Goal: Complete application form: Complete application form

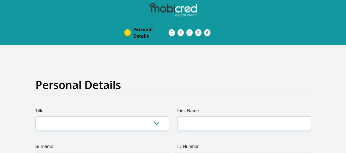
select select "Mrs"
click at [35, 116] on select "Mr Ms Mrs Dr [PERSON_NAME]" at bounding box center [102, 123] width 134 height 14
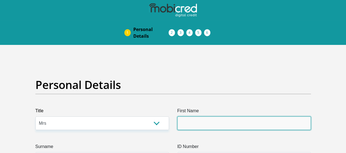
click at [204, 126] on input "First Name" at bounding box center [244, 123] width 134 height 14
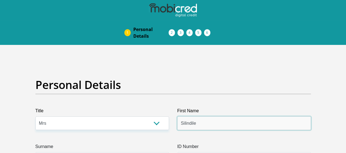
scroll to position [55, 0]
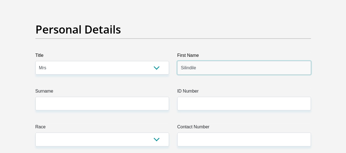
type input "Silindile"
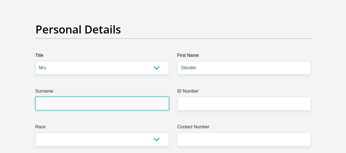
click at [90, 102] on input "Surname" at bounding box center [102, 104] width 134 height 14
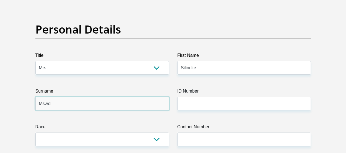
type input "Msweli"
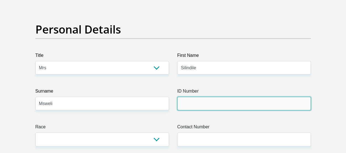
click at [196, 105] on input "ID Number" at bounding box center [244, 104] width 134 height 14
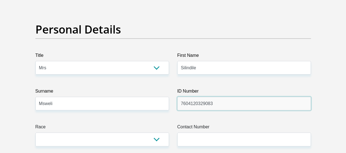
scroll to position [83, 0]
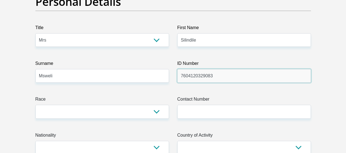
type input "7604120329083"
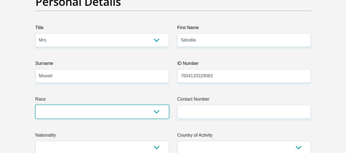
click at [101, 113] on select "Black Coloured Indian White Other" at bounding box center [102, 112] width 134 height 14
select select "1"
click at [35, 105] on select "Black Coloured Indian White Other" at bounding box center [102, 112] width 134 height 14
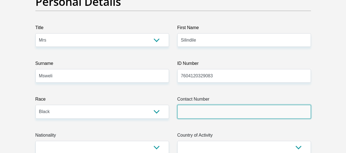
click at [192, 115] on input "Contact Number" at bounding box center [244, 112] width 134 height 14
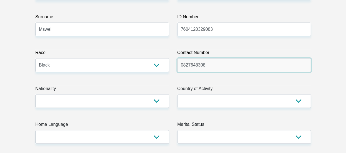
scroll to position [138, 0]
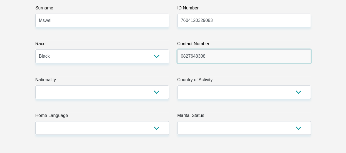
type input "0827648308"
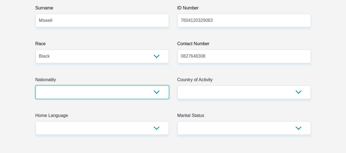
click at [153, 92] on select "[GEOGRAPHIC_DATA] [GEOGRAPHIC_DATA] [GEOGRAPHIC_DATA] [GEOGRAPHIC_DATA] [GEOGRA…" at bounding box center [102, 92] width 134 height 14
select select "ZAF"
click at [35, 85] on select "[GEOGRAPHIC_DATA] [GEOGRAPHIC_DATA] [GEOGRAPHIC_DATA] [GEOGRAPHIC_DATA] [GEOGRA…" at bounding box center [102, 92] width 134 height 14
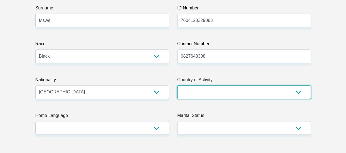
click at [201, 93] on select "[GEOGRAPHIC_DATA] [GEOGRAPHIC_DATA] [GEOGRAPHIC_DATA] [GEOGRAPHIC_DATA] [GEOGRA…" at bounding box center [244, 92] width 134 height 14
select select "ZAF"
click at [177, 85] on select "[GEOGRAPHIC_DATA] [GEOGRAPHIC_DATA] [GEOGRAPHIC_DATA] [GEOGRAPHIC_DATA] [GEOGRA…" at bounding box center [244, 92] width 134 height 14
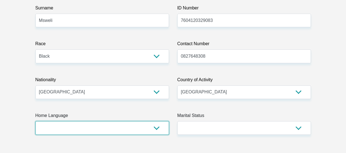
click at [100, 126] on select "Afrikaans English Sepedi South Ndebele Southern Sotho Swati Tsonga Tswana Venda…" at bounding box center [102, 128] width 134 height 14
select select "[DATE]"
click at [35, 121] on select "Afrikaans English Sepedi South Ndebele Southern Sotho Swati Tsonga Tswana Venda…" at bounding box center [102, 128] width 134 height 14
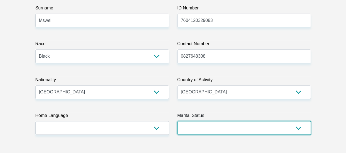
drag, startPoint x: 254, startPoint y: 128, endPoint x: 252, endPoint y: 126, distance: 3.2
click at [254, 128] on select "Married ANC Single Divorced Widowed Married COP or Customary Law" at bounding box center [244, 128] width 134 height 14
select select "4"
click at [177, 121] on select "Married ANC Single Divorced Widowed Married COP or Customary Law" at bounding box center [244, 128] width 134 height 14
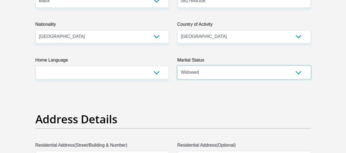
scroll to position [249, 0]
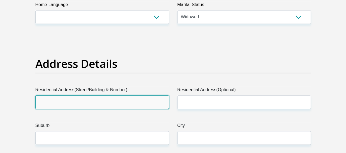
click at [98, 106] on input "Residential Address(Street/Building & Number)" at bounding box center [102, 102] width 134 height 14
click at [128, 102] on input "Residential Address(Street/Building & Number)" at bounding box center [102, 102] width 134 height 14
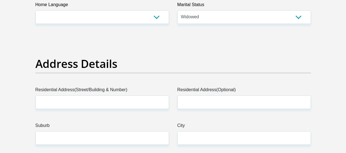
click at [192, 59] on h2 "Address Details" at bounding box center [173, 63] width 276 height 13
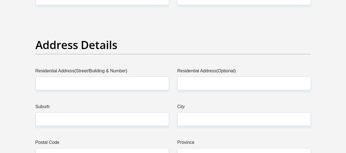
scroll to position [277, 0]
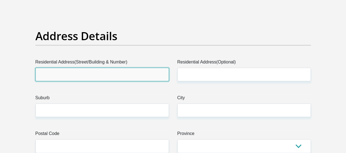
click at [123, 72] on input "Residential Address(Street/Building & Number)" at bounding box center [102, 75] width 134 height 14
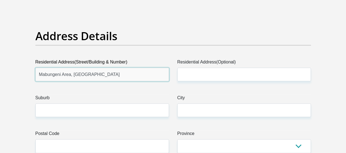
type input "Mabungeni Area, [GEOGRAPHIC_DATA]"
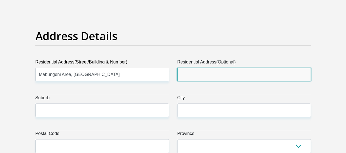
click at [198, 73] on input "Residential Address(Optional)" at bounding box center [244, 75] width 134 height 14
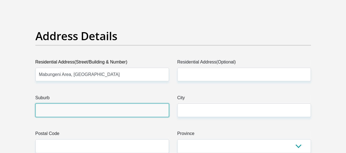
click at [95, 111] on input "Suburb" at bounding box center [102, 110] width 134 height 14
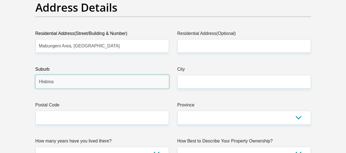
scroll to position [332, 0]
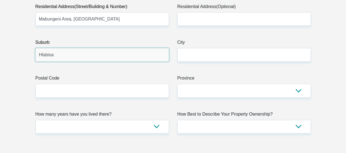
type input "Hlabisa"
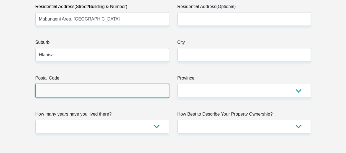
click at [73, 94] on input "Postal Code" at bounding box center [102, 91] width 134 height 14
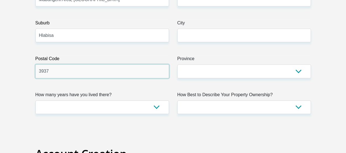
scroll to position [360, 0]
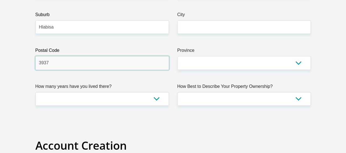
type input "3937"
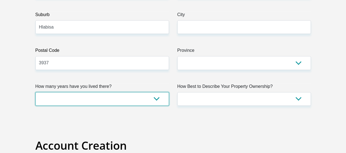
click at [157, 97] on select "less than 1 year 1-3 years 3-5 years 5+ years" at bounding box center [102, 99] width 134 height 14
select select "5"
click at [35, 92] on select "less than 1 year 1-3 years 3-5 years 5+ years" at bounding box center [102, 99] width 134 height 14
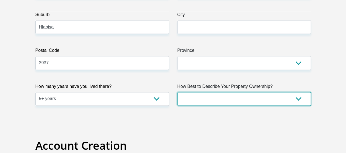
click at [297, 98] on select "Owned Rented Family Owned Company Dwelling" at bounding box center [244, 99] width 134 height 14
select select "Owned"
click at [177, 92] on select "Owned Rented Family Owned Company Dwelling" at bounding box center [244, 99] width 134 height 14
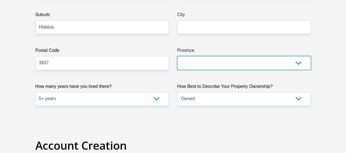
click at [194, 59] on select "Eastern Cape Free State [GEOGRAPHIC_DATA] [GEOGRAPHIC_DATA][DATE] [GEOGRAPHIC_D…" at bounding box center [244, 63] width 134 height 14
select select "[GEOGRAPHIC_DATA][DATE]"
click at [177, 56] on select "Eastern Cape Free State [GEOGRAPHIC_DATA] [GEOGRAPHIC_DATA][DATE] [GEOGRAPHIC_D…" at bounding box center [244, 63] width 134 height 14
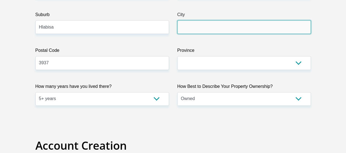
click at [198, 24] on input "City" at bounding box center [244, 27] width 134 height 14
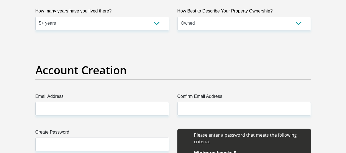
scroll to position [443, 0]
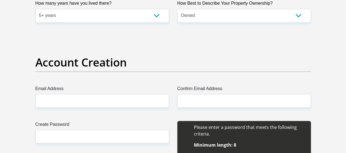
type input "Hlabisa"
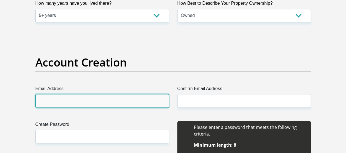
click at [82, 100] on input "Email Address" at bounding box center [102, 101] width 134 height 14
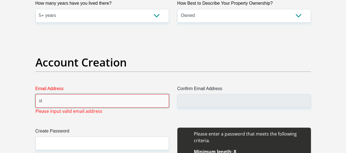
type input "s"
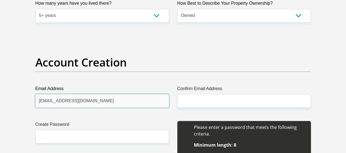
type input "[EMAIL_ADDRESS][DOMAIN_NAME]"
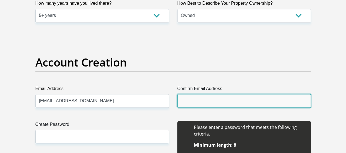
click at [190, 98] on input "Confirm Email Address" at bounding box center [244, 101] width 134 height 14
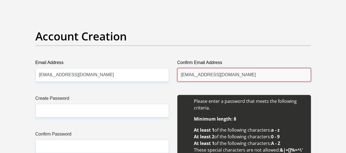
scroll to position [498, 0]
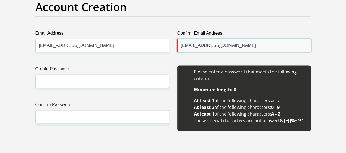
type input "[EMAIL_ADDRESS][DOMAIN_NAME]"
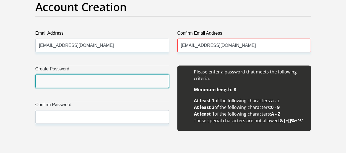
click at [99, 82] on input "Create Password" at bounding box center [102, 81] width 134 height 14
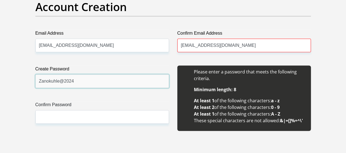
type input "Zanokuhle@2024"
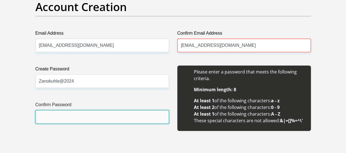
click at [102, 120] on input "Confirm Password" at bounding box center [102, 117] width 134 height 14
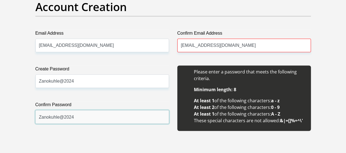
type input "Zanokuhle@2024"
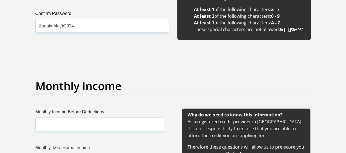
scroll to position [609, 0]
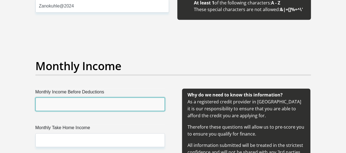
click at [70, 100] on input "Monthly Income Before Deductions" at bounding box center [100, 104] width 130 height 14
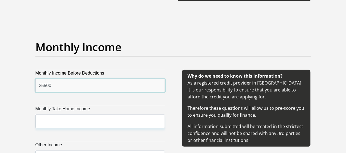
scroll to position [637, 0]
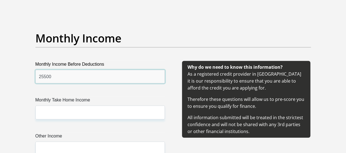
type input "25500"
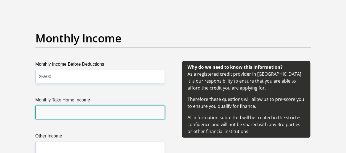
click at [87, 112] on input "Monthly Take Home Income" at bounding box center [100, 112] width 130 height 14
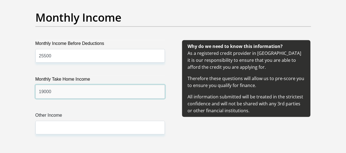
scroll to position [692, 0]
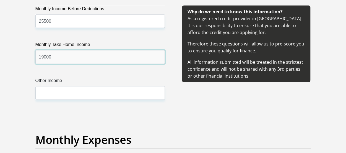
type input "19000"
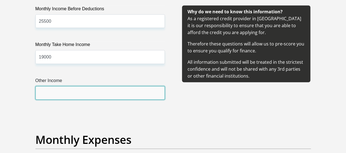
click at [75, 94] on input "Other Income" at bounding box center [100, 93] width 130 height 14
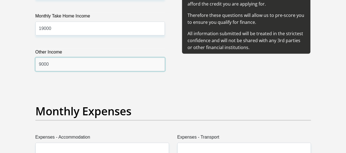
scroll to position [747, 0]
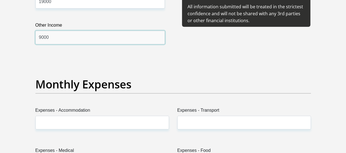
type input "9000"
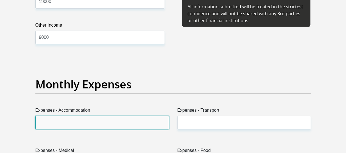
click at [85, 122] on input "Expenses - Accommodation" at bounding box center [102, 123] width 134 height 14
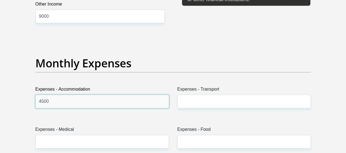
scroll to position [803, 0]
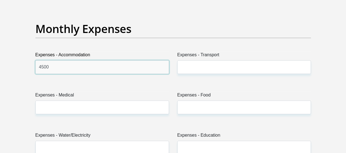
type input "4500"
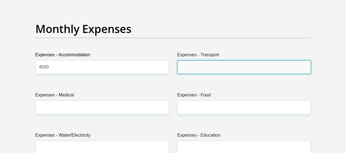
click at [192, 66] on input "Expenses - Transport" at bounding box center [244, 67] width 134 height 14
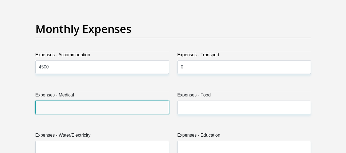
click at [127, 104] on input "Expenses - Medical" at bounding box center [102, 107] width 134 height 14
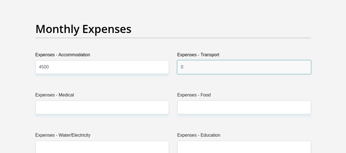
drag, startPoint x: 186, startPoint y: 69, endPoint x: 180, endPoint y: 68, distance: 6.2
click at [180, 68] on input "0" at bounding box center [244, 67] width 134 height 14
type input "700"
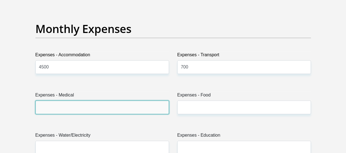
click at [137, 104] on input "Expenses - Medical" at bounding box center [102, 107] width 134 height 14
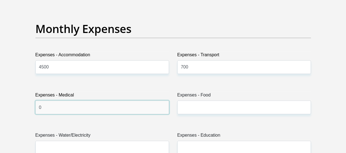
type input "0"
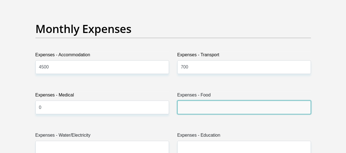
click at [201, 105] on input "Expenses - Food" at bounding box center [244, 107] width 134 height 14
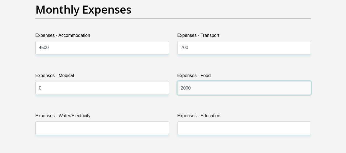
scroll to position [830, 0]
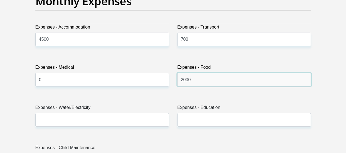
type input "2000"
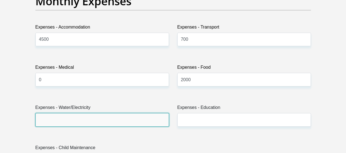
click at [129, 120] on input "Expenses - Water/Electricity" at bounding box center [102, 120] width 134 height 14
type input "100"
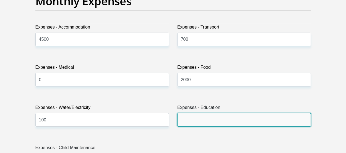
click at [190, 120] on input "Expenses - Education" at bounding box center [244, 120] width 134 height 14
type input "3"
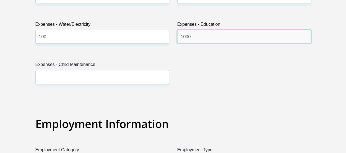
type input "1000"
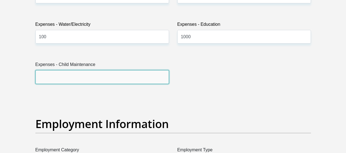
click at [82, 76] on input "Expenses - Child Maintenance" at bounding box center [102, 77] width 134 height 14
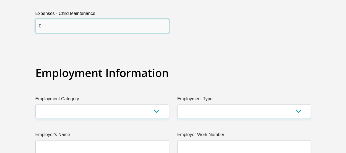
scroll to position [996, 0]
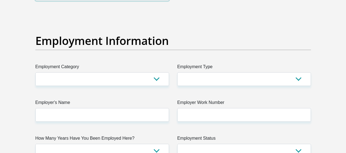
type input "0"
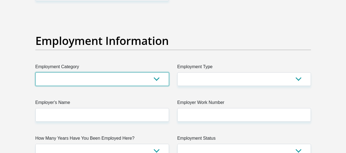
click at [65, 77] on select "AGRICULTURE ALCOHOL & TOBACCO CONSTRUCTION MATERIALS METALLURGY EQUIPMENT FOR R…" at bounding box center [102, 79] width 134 height 14
select select "28"
click at [35, 72] on select "AGRICULTURE ALCOHOL & TOBACCO CONSTRUCTION MATERIALS METALLURGY EQUIPMENT FOR R…" at bounding box center [102, 79] width 134 height 14
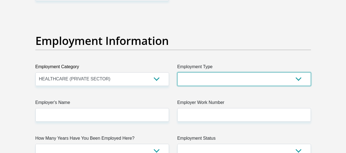
click at [207, 79] on select "College/Lecturer Craft Seller Creative Driver Executive Farmer Forces - Non Com…" at bounding box center [244, 79] width 134 height 14
select select "Office Staff/Clerk"
click at [177, 72] on select "College/Lecturer Craft Seller Creative Driver Executive Farmer Forces - Non Com…" at bounding box center [244, 79] width 134 height 14
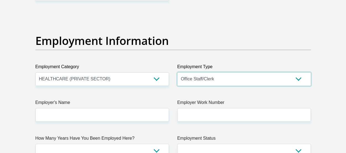
click at [259, 78] on select "College/Lecturer Craft Seller Creative Driver Executive Farmer Forces - Non Com…" at bounding box center [244, 79] width 134 height 14
click at [177, 72] on select "College/Lecturer Craft Seller Creative Driver Executive Farmer Forces - Non Com…" at bounding box center [244, 79] width 134 height 14
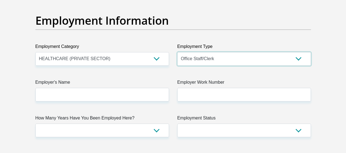
scroll to position [1024, 0]
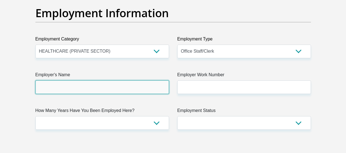
click at [133, 87] on input "Employer's Name" at bounding box center [102, 87] width 134 height 14
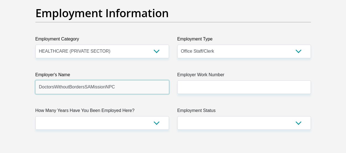
type input "DoctorsWithoutBordersSAMissionNPC"
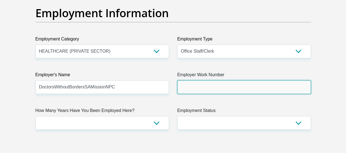
click at [214, 89] on input "Employer Work Number" at bounding box center [244, 87] width 134 height 14
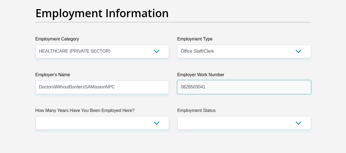
type input "0826503041"
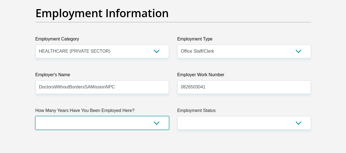
click at [71, 120] on select "less than 1 year 1-3 years 3-5 years 5+ years" at bounding box center [102, 123] width 134 height 14
select select "24"
click at [35, 116] on select "less than 1 year 1-3 years 3-5 years 5+ years" at bounding box center [102, 123] width 134 height 14
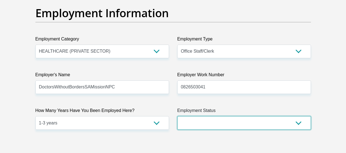
click at [198, 118] on select "Permanent/Full-time Part-time/Casual [DEMOGRAPHIC_DATA] Worker Self-Employed Ho…" at bounding box center [244, 123] width 134 height 14
select select "1"
click at [177, 116] on select "Permanent/Full-time Part-time/Casual [DEMOGRAPHIC_DATA] Worker Self-Employed Ho…" at bounding box center [244, 123] width 134 height 14
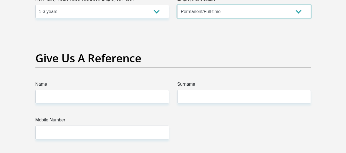
scroll to position [1135, 0]
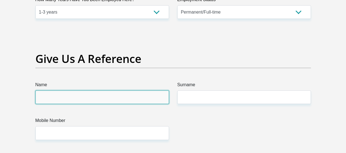
click at [86, 97] on input "Name" at bounding box center [102, 97] width 134 height 14
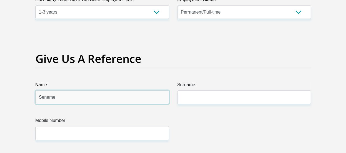
type input "Seneme"
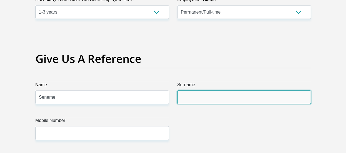
click at [184, 100] on input "Surname" at bounding box center [244, 97] width 134 height 14
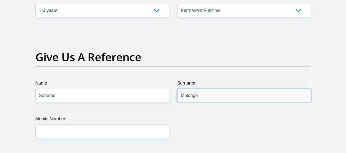
scroll to position [1163, 0]
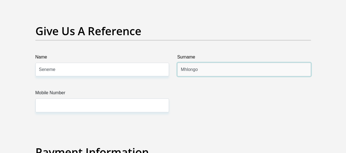
type input "Mhlongo"
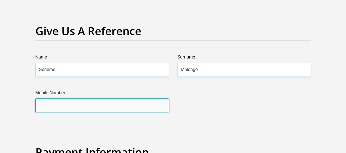
click at [64, 103] on input "Mobile Number" at bounding box center [102, 105] width 134 height 14
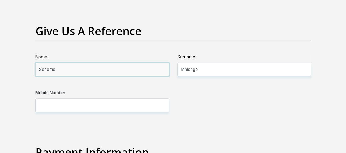
drag, startPoint x: 66, startPoint y: 69, endPoint x: 35, endPoint y: 69, distance: 31.3
click at [35, 69] on div "Name Seneme" at bounding box center [102, 65] width 142 height 22
type input "Khethelo"
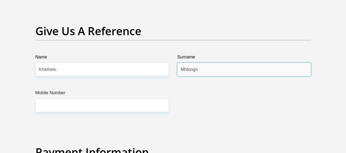
drag, startPoint x: 205, startPoint y: 68, endPoint x: 166, endPoint y: 68, distance: 39.6
type input "Msweli"
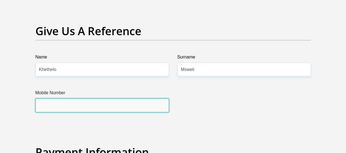
click at [71, 106] on input "Mobile Number" at bounding box center [102, 105] width 134 height 14
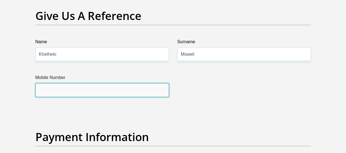
scroll to position [1190, 0]
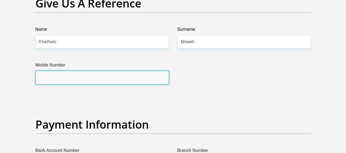
click at [64, 77] on input "Mobile Number" at bounding box center [102, 78] width 134 height 14
type input "0716362404"
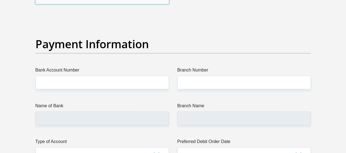
scroll to position [1301, 0]
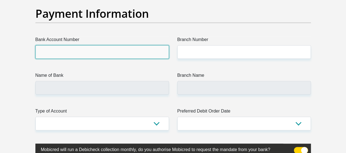
click at [84, 51] on input "Bank Account Number" at bounding box center [102, 52] width 134 height 14
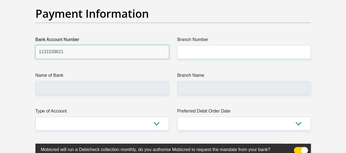
type input "1131539621"
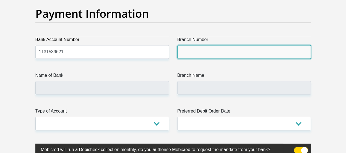
click at [204, 52] on input "Branch Number" at bounding box center [244, 52] width 134 height 14
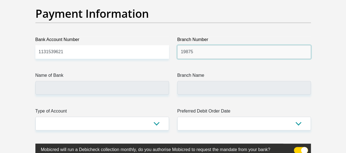
click at [189, 50] on input "19875" at bounding box center [244, 52] width 134 height 14
type input "198765"
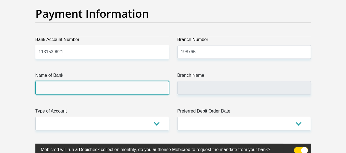
click at [122, 88] on input "Name of Bank" at bounding box center [102, 88] width 134 height 14
type input "NEDBANK"
type input "NEDBANK [GEOGRAPHIC_DATA]"
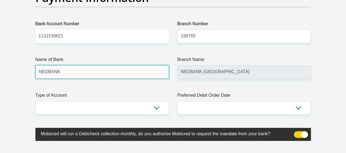
scroll to position [1329, 0]
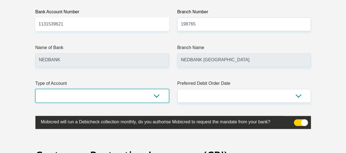
click at [84, 97] on select "Cheque Savings" at bounding box center [102, 96] width 134 height 14
select select "CUR"
click at [35, 89] on select "Cheque Savings" at bounding box center [102, 96] width 134 height 14
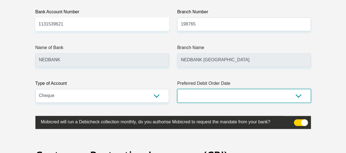
click at [199, 95] on select "1st 2nd 3rd 4th 5th 7th 18th 19th 20th 21st 22nd 23rd 24th 25th 26th 27th 28th …" at bounding box center [244, 96] width 134 height 14
select select "27"
click at [177, 89] on select "1st 2nd 3rd 4th 5th 7th 18th 19th 20th 21st 22nd 23rd 24th 25th 26th 27th 28th …" at bounding box center [244, 96] width 134 height 14
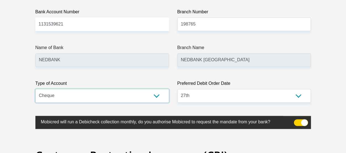
click at [157, 97] on select "Cheque Savings" at bounding box center [102, 96] width 134 height 14
select select "SAV"
click at [35, 89] on select "Cheque Savings" at bounding box center [102, 96] width 134 height 14
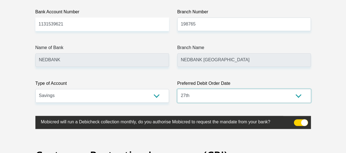
click at [300, 94] on select "1st 2nd 3rd 4th 5th 7th 18th 19th 20th 21st 22nd 23rd 24th 25th 26th 27th 28th …" at bounding box center [244, 96] width 134 height 14
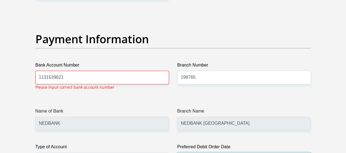
scroll to position [1275, 0]
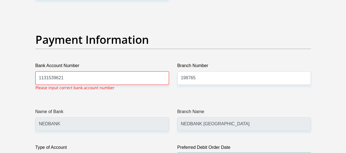
select select "25"
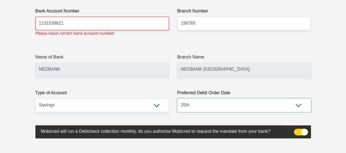
scroll to position [1330, 0]
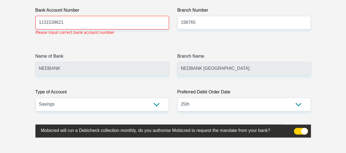
click at [304, 130] on span at bounding box center [301, 131] width 14 height 7
click at [297, 129] on input "checkbox" at bounding box center [297, 129] width 0 height 0
click at [296, 130] on span at bounding box center [301, 131] width 14 height 7
click at [297, 129] on input "checkbox" at bounding box center [297, 129] width 0 height 0
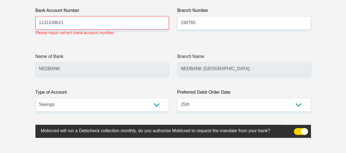
scroll to position [1247, 0]
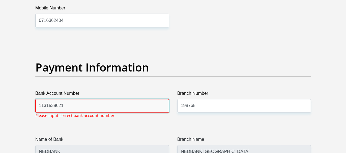
click at [76, 103] on input "1131539621" at bounding box center [102, 106] width 134 height 14
drag, startPoint x: 80, startPoint y: 105, endPoint x: 3, endPoint y: 104, distance: 77.2
type input "1131539621"
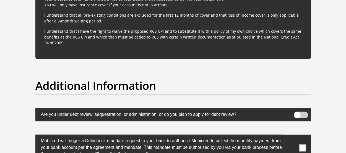
scroll to position [1718, 0]
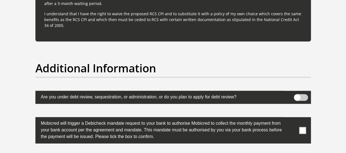
click at [299, 94] on span at bounding box center [301, 97] width 14 height 7
click at [297, 95] on input "checkbox" at bounding box center [297, 95] width 0 height 0
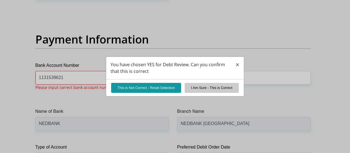
scroll to position [1275, 0]
click at [239, 65] on span "×" at bounding box center [238, 64] width 4 height 9
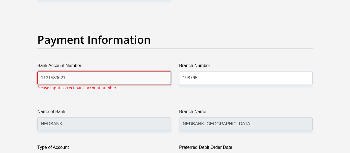
drag, startPoint x: 76, startPoint y: 76, endPoint x: 36, endPoint y: 77, distance: 39.9
click at [36, 77] on div "Bank Account Number [FINANCIAL_ID] Please input correct bank account number" at bounding box center [104, 78] width 142 height 33
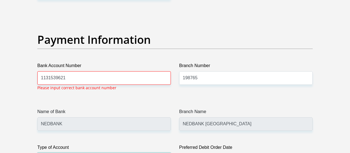
scroll to position [1287, 0]
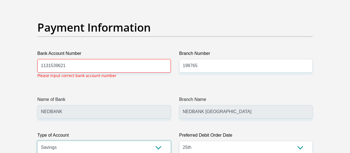
click at [167, 152] on select "Cheque Savings" at bounding box center [104, 148] width 134 height 14
click at [37, 141] on select "Cheque Savings" at bounding box center [104, 148] width 134 height 14
select select "SAV"
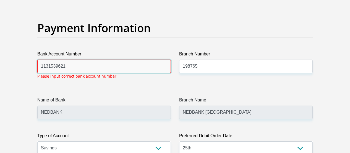
drag, startPoint x: 75, startPoint y: 65, endPoint x: 34, endPoint y: 62, distance: 41.4
click at [34, 62] on div "Bank Account Number [FINANCIAL_ID] Please input correct bank account number" at bounding box center [104, 67] width 142 height 33
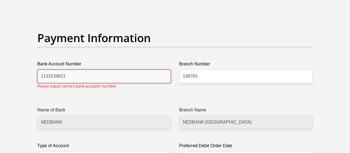
click at [99, 72] on input "1131539621" at bounding box center [104, 76] width 134 height 14
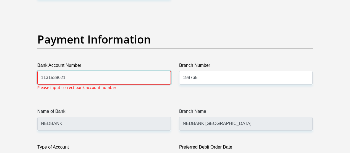
scroll to position [1275, 0]
type input "1"
type input "1131539621"
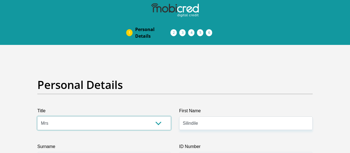
click at [161, 124] on select "Mr Ms Mrs Dr [PERSON_NAME]" at bounding box center [104, 123] width 134 height 14
click at [175, 30] on li "Acceptance of Services" at bounding box center [179, 32] width 9 height 4
